Goal: Find specific page/section

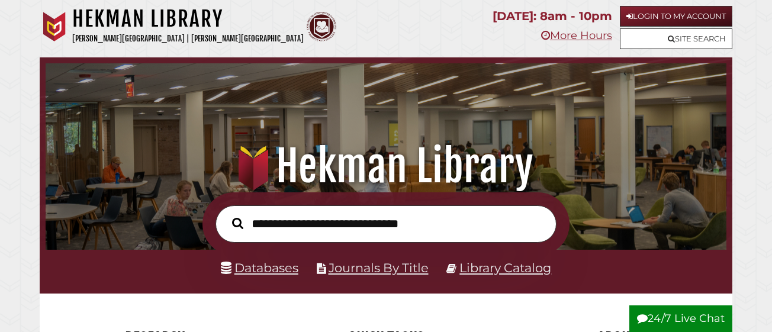
scroll to position [225, 675]
click at [293, 269] on link "Databases" at bounding box center [260, 267] width 78 height 15
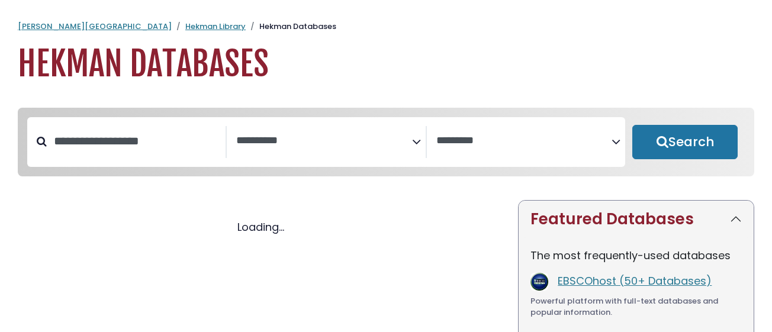
select select "Database Subject Filter"
select select "Database Vendors Filter"
select select "Database Subject Filter"
select select "Database Vendors Filter"
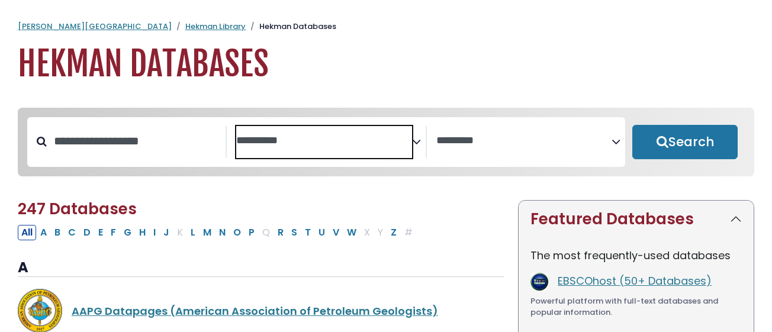
click at [273, 151] on span "Search filters" at bounding box center [323, 142] width 175 height 32
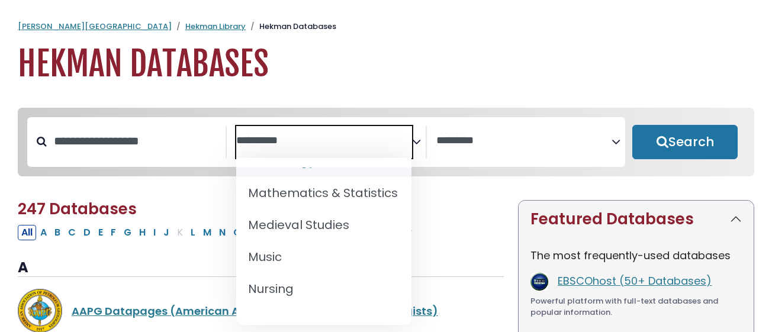
scroll to position [888, 0]
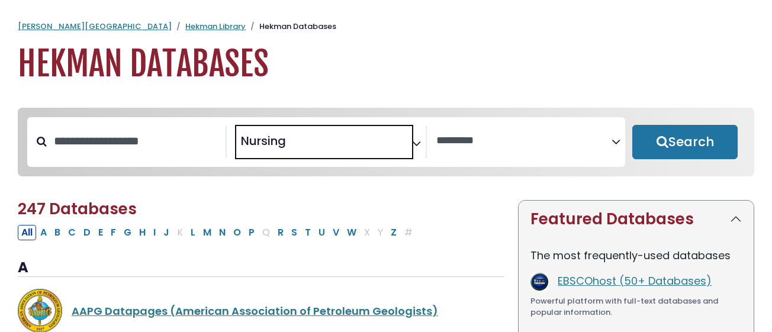
select select "*****"
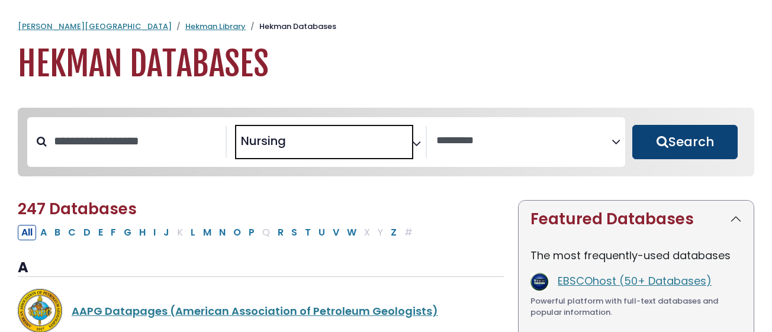
click at [685, 144] on button "Search" at bounding box center [684, 142] width 105 height 34
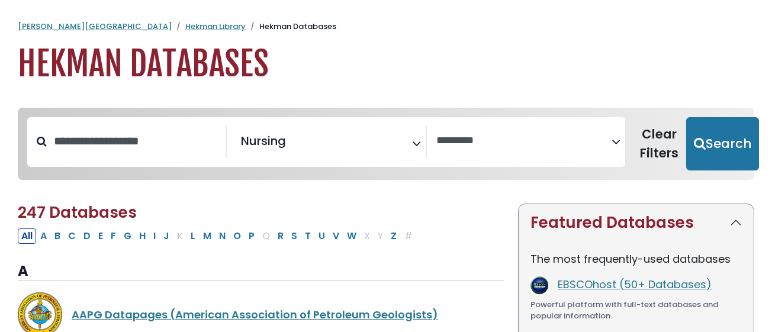
select select "Database Vendors Filter"
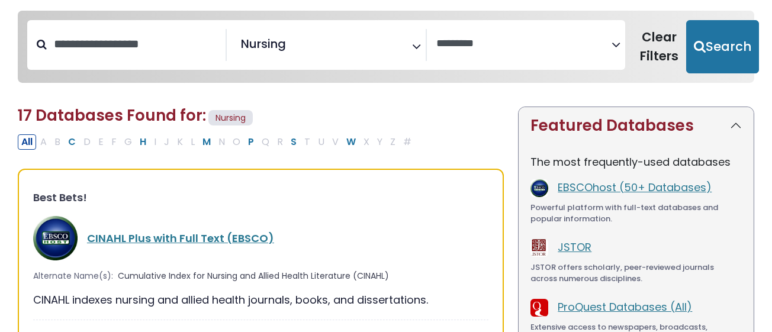
scroll to position [102, 0]
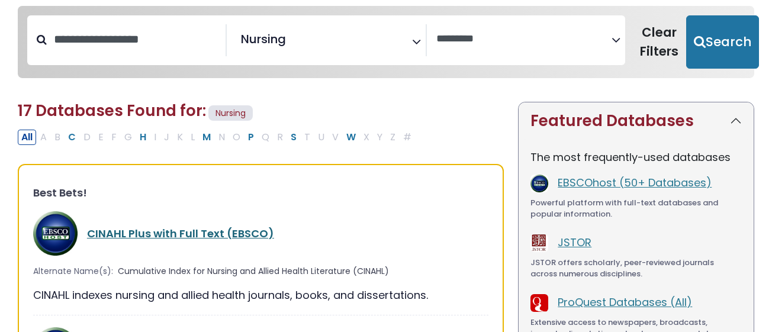
click at [182, 230] on link "CINAHL Plus with Full Text (EBSCO)" at bounding box center [180, 233] width 187 height 15
